Goal: Find specific page/section: Find specific page/section

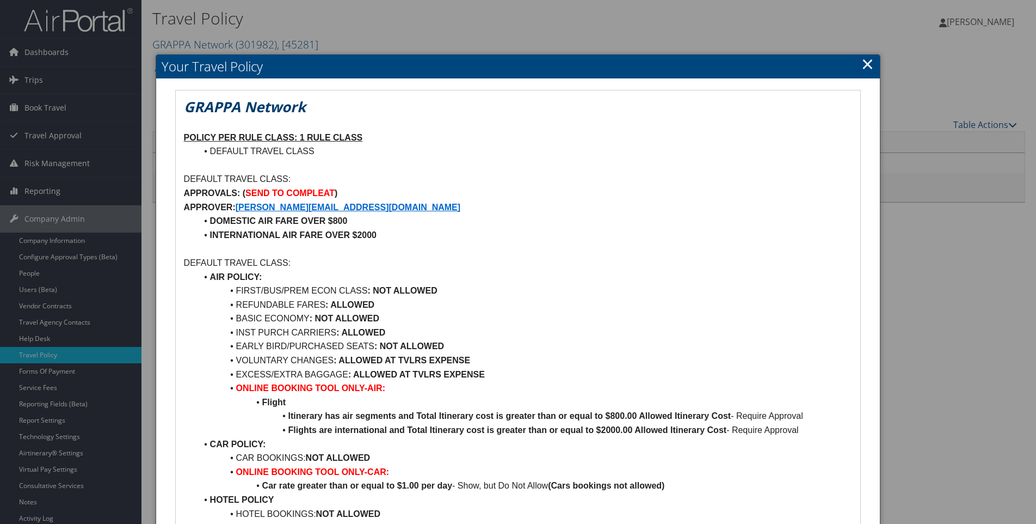
scroll to position [154, 0]
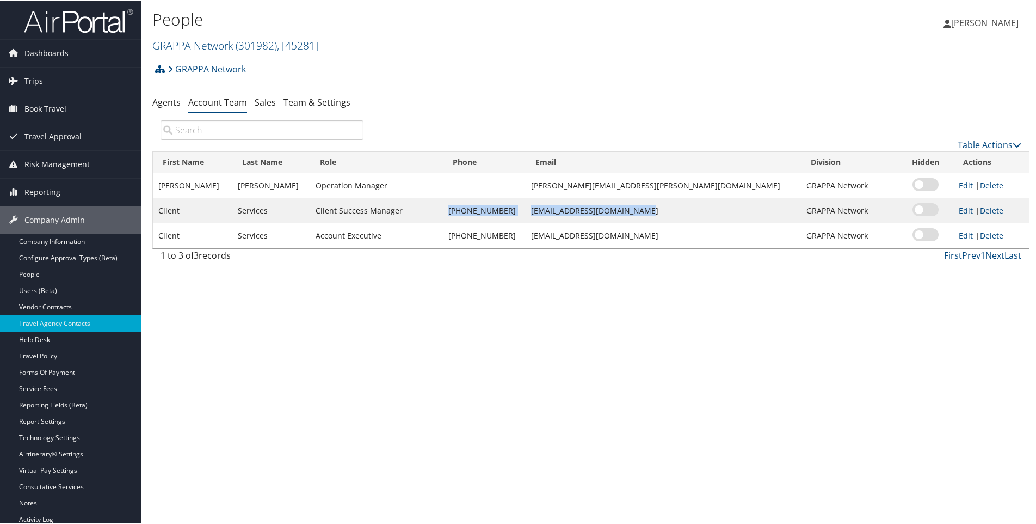
drag, startPoint x: 491, startPoint y: 209, endPoint x: 679, endPoint y: 214, distance: 187.8
click at [679, 214] on tr "Client Services Client Success Manager [PHONE_NUMBER] [EMAIL_ADDRESS][DOMAIN_NA…" at bounding box center [591, 209] width 876 height 25
drag, startPoint x: 679, startPoint y: 214, endPoint x: 672, endPoint y: 212, distance: 7.4
copy tr "888-316-4250 clientservices@cbtravel.com"
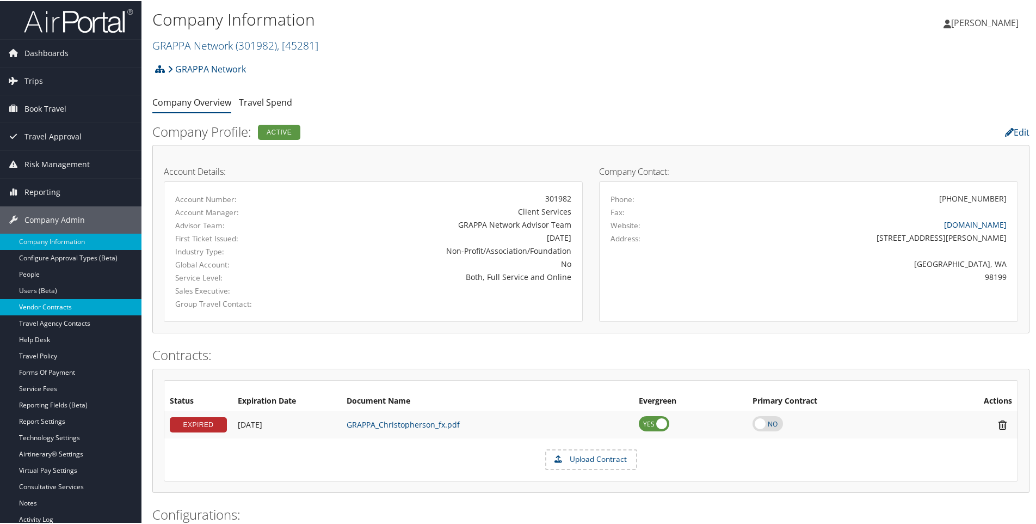
click at [74, 308] on link "Vendor Contracts" at bounding box center [70, 306] width 141 height 16
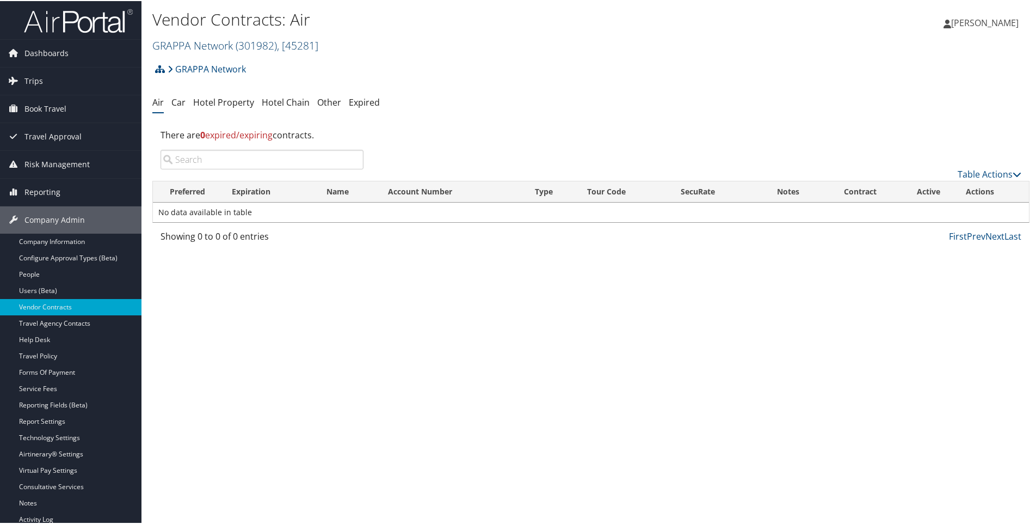
click at [241, 52] on h2 "GRAPPA Network ( 301982 ) , [ 45281 ]" at bounding box center [444, 43] width 585 height 19
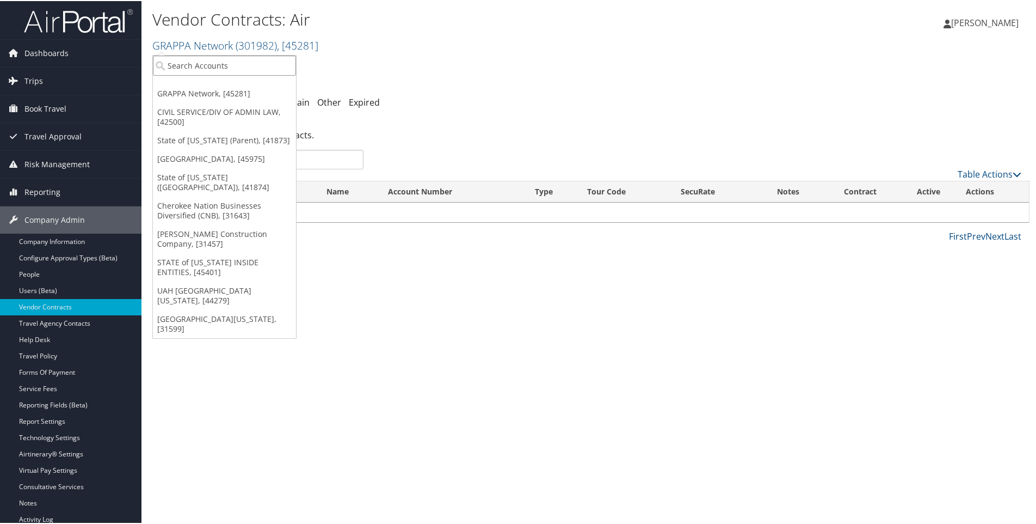
click at [226, 65] on input "search" at bounding box center [224, 64] width 143 height 20
type input "us ski"
click at [208, 83] on div "US Ski & Snowboard (USSS) (301894), [44296]" at bounding box center [259, 84] width 225 height 10
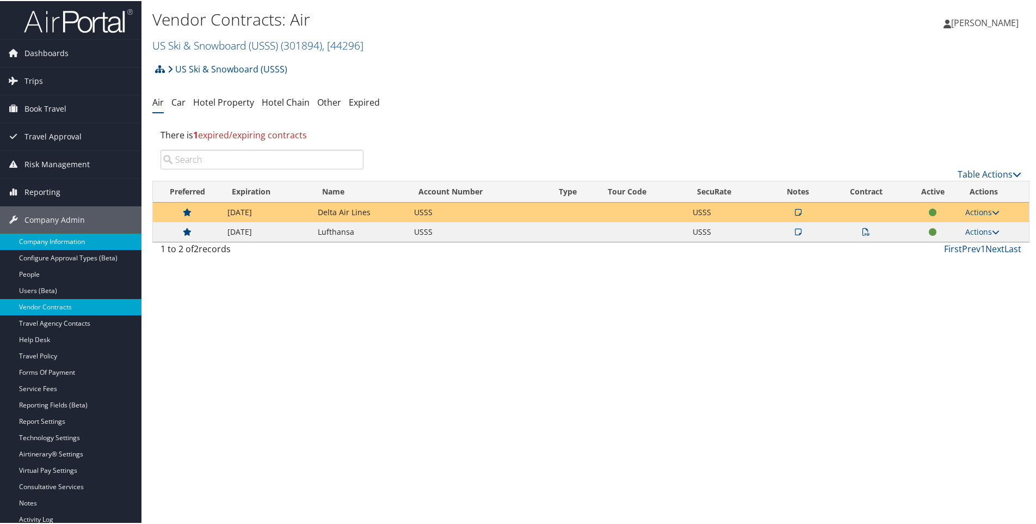
click at [66, 244] on link "Company Information" at bounding box center [70, 240] width 141 height 16
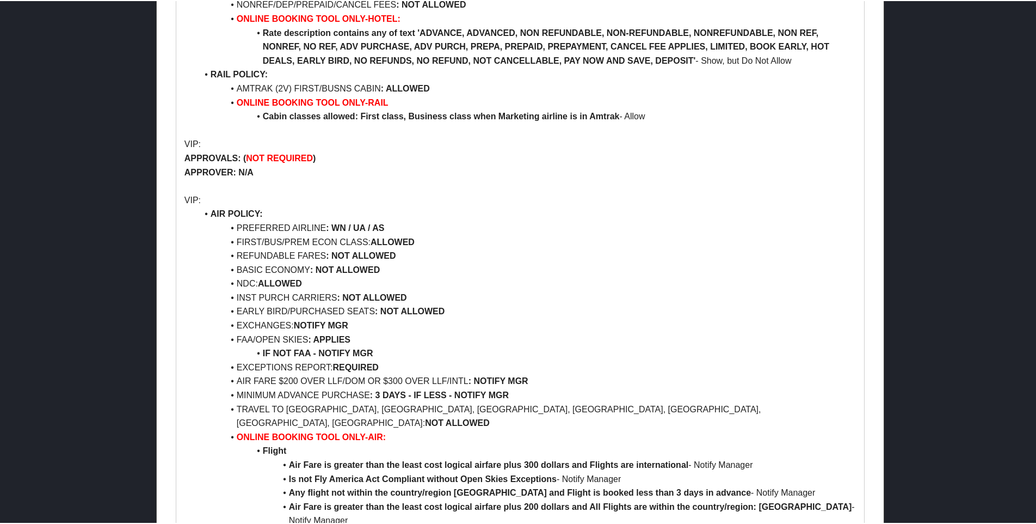
scroll to position [980, 0]
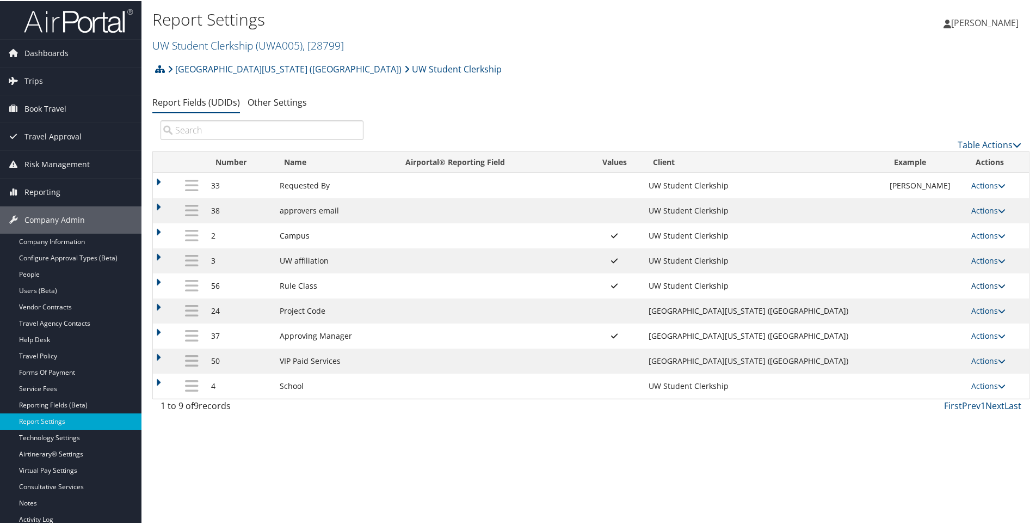
click at [971, 285] on link "Actions" at bounding box center [988, 284] width 34 height 10
click at [923, 299] on link "Update Report Field Values" at bounding box center [938, 301] width 118 height 19
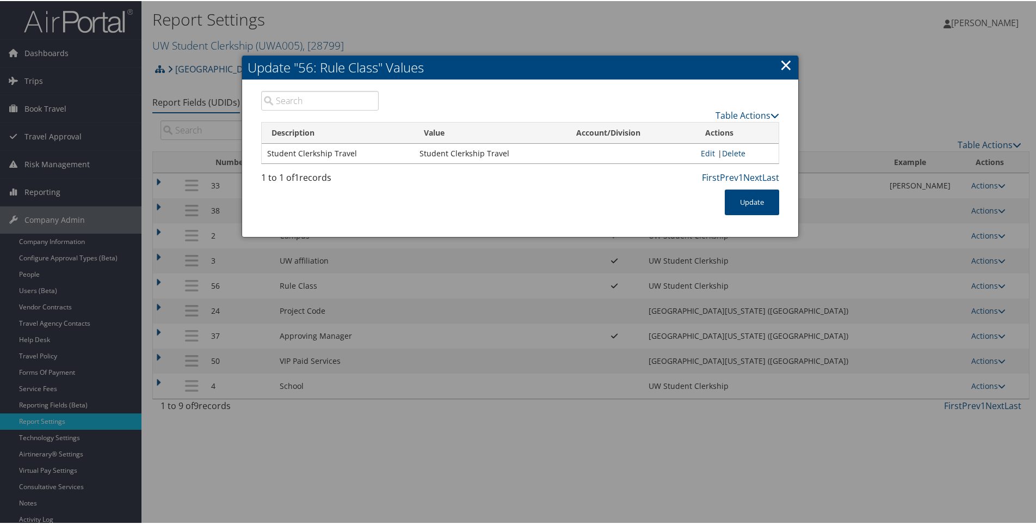
click at [781, 64] on link "×" at bounding box center [786, 64] width 13 height 22
